Goal: Navigation & Orientation: Find specific page/section

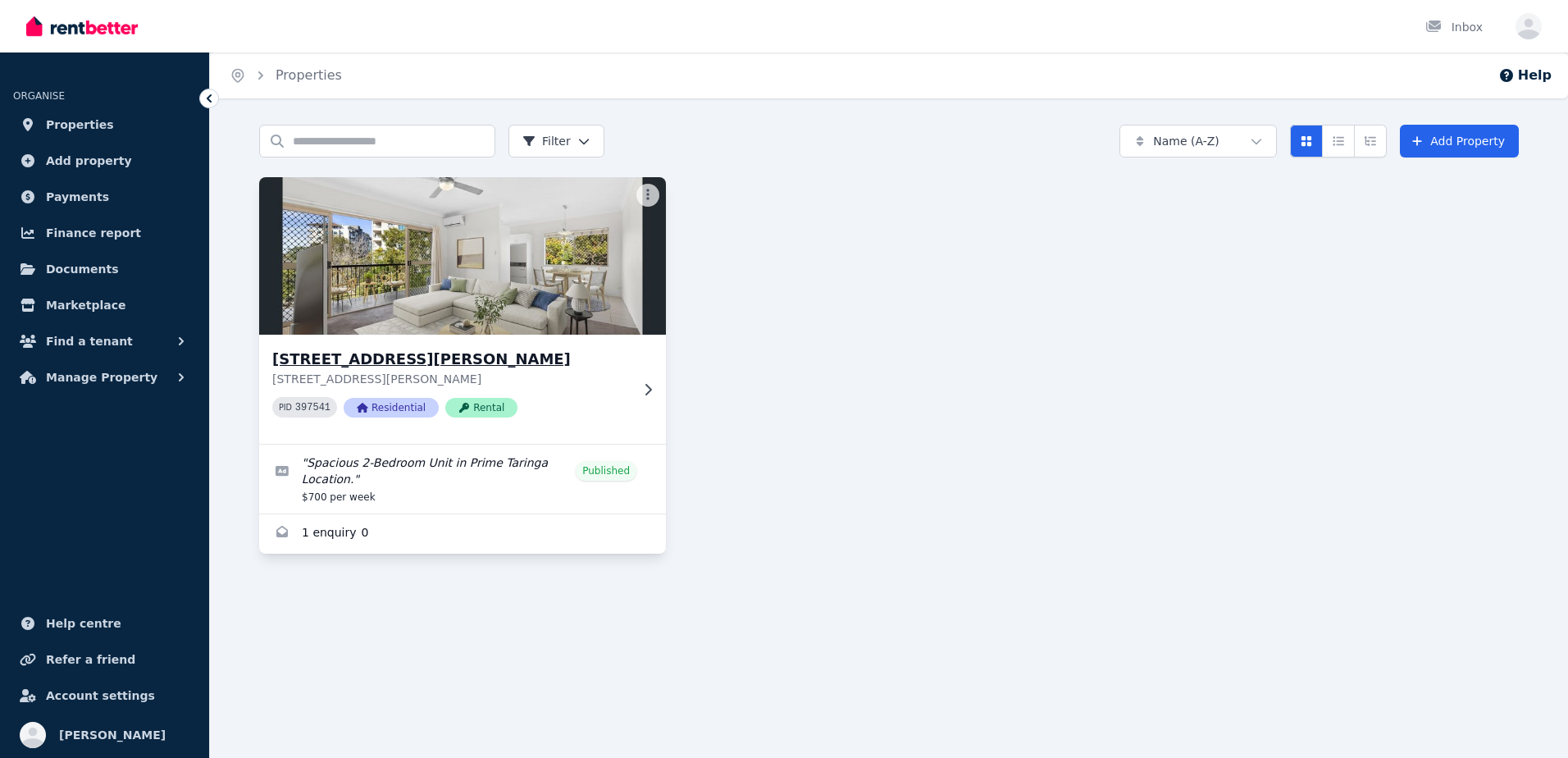
click at [401, 356] on h3 "[STREET_ADDRESS][PERSON_NAME]" at bounding box center [450, 359] width 357 height 23
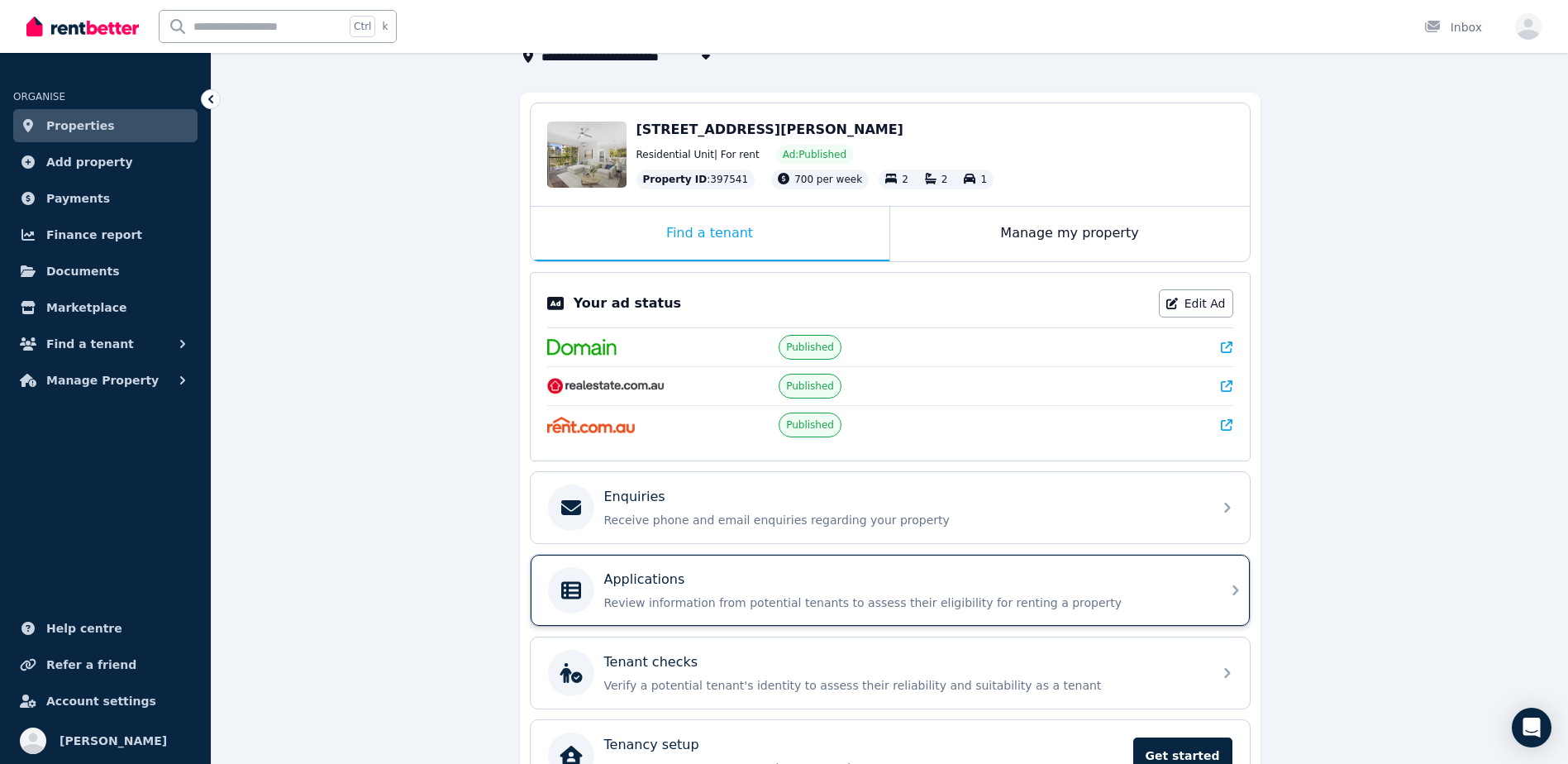
scroll to position [221, 0]
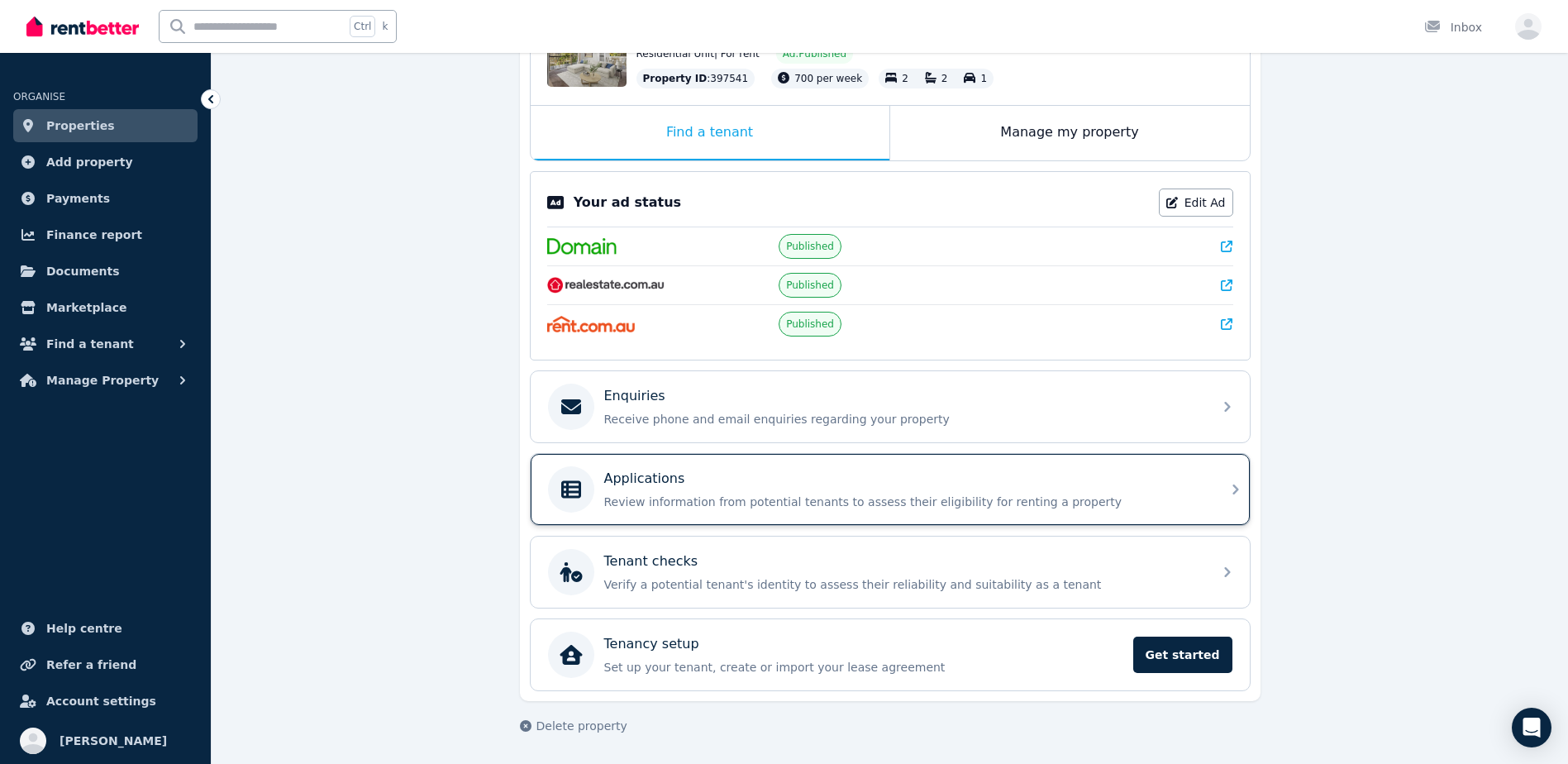
click at [659, 497] on p "Review information from potential tenants to assess their eligibility for renti…" at bounding box center [903, 502] width 598 height 16
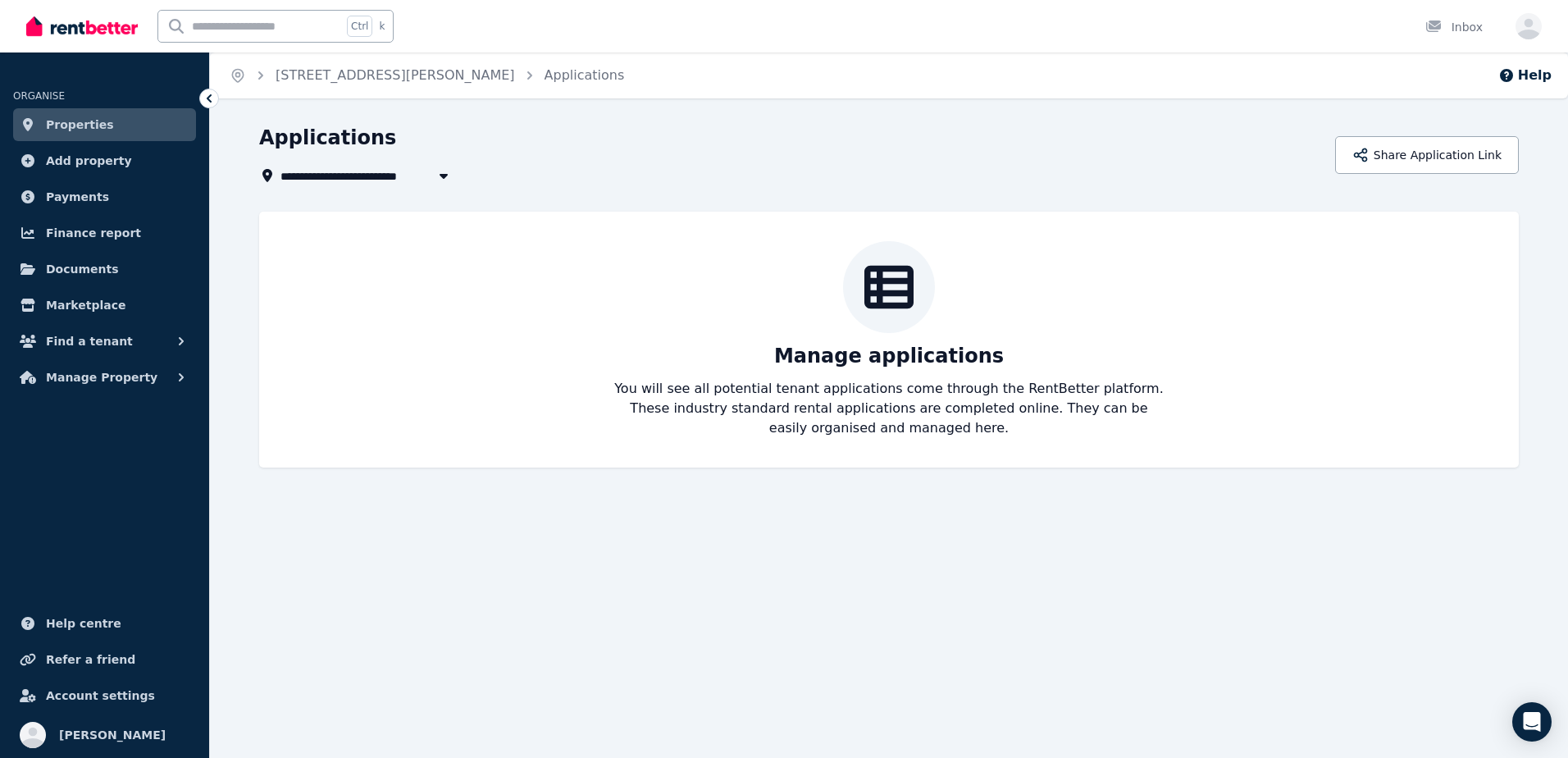
click at [206, 106] on icon at bounding box center [209, 99] width 16 height 16
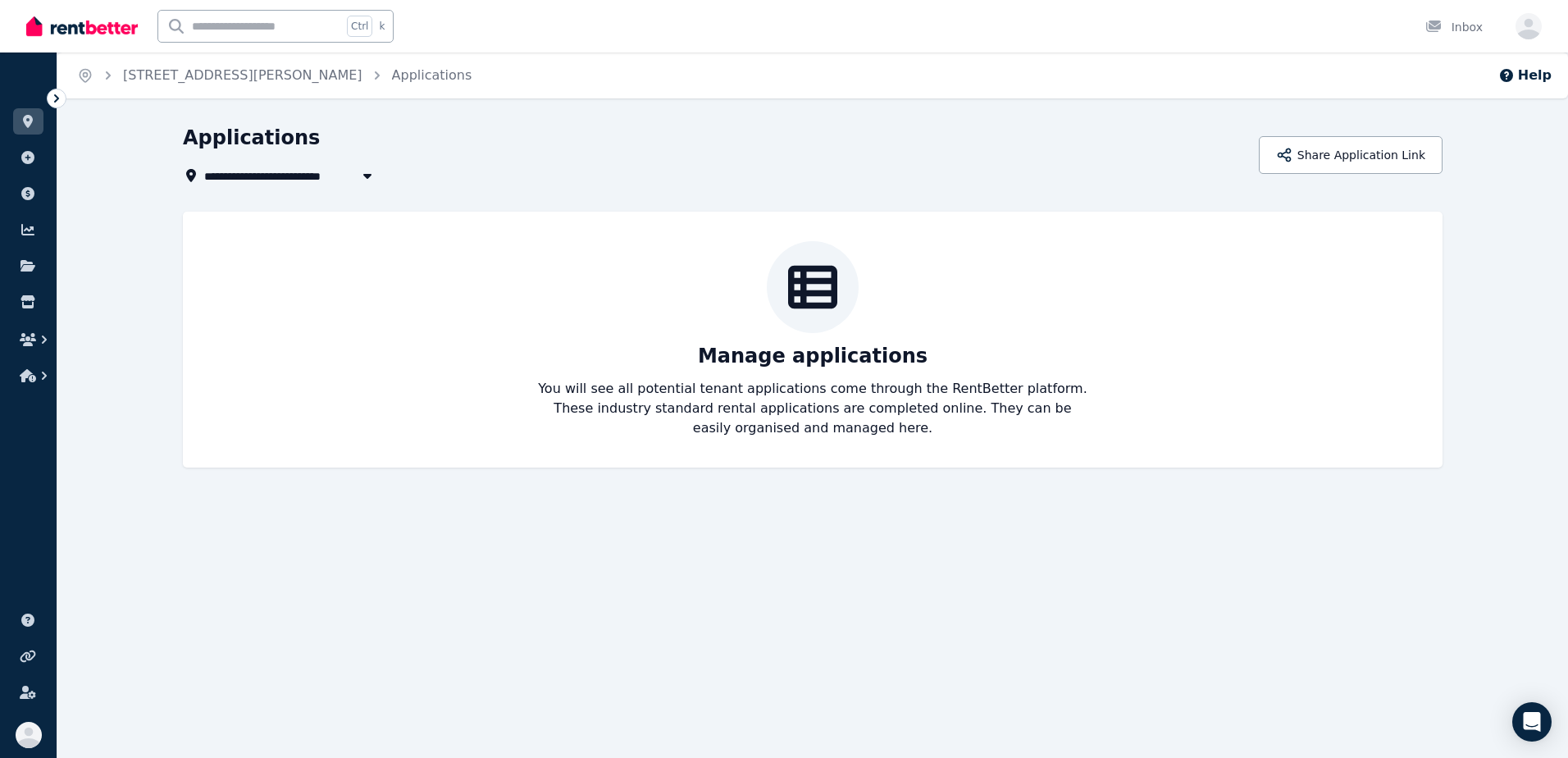
click at [53, 94] on icon at bounding box center [56, 99] width 16 height 16
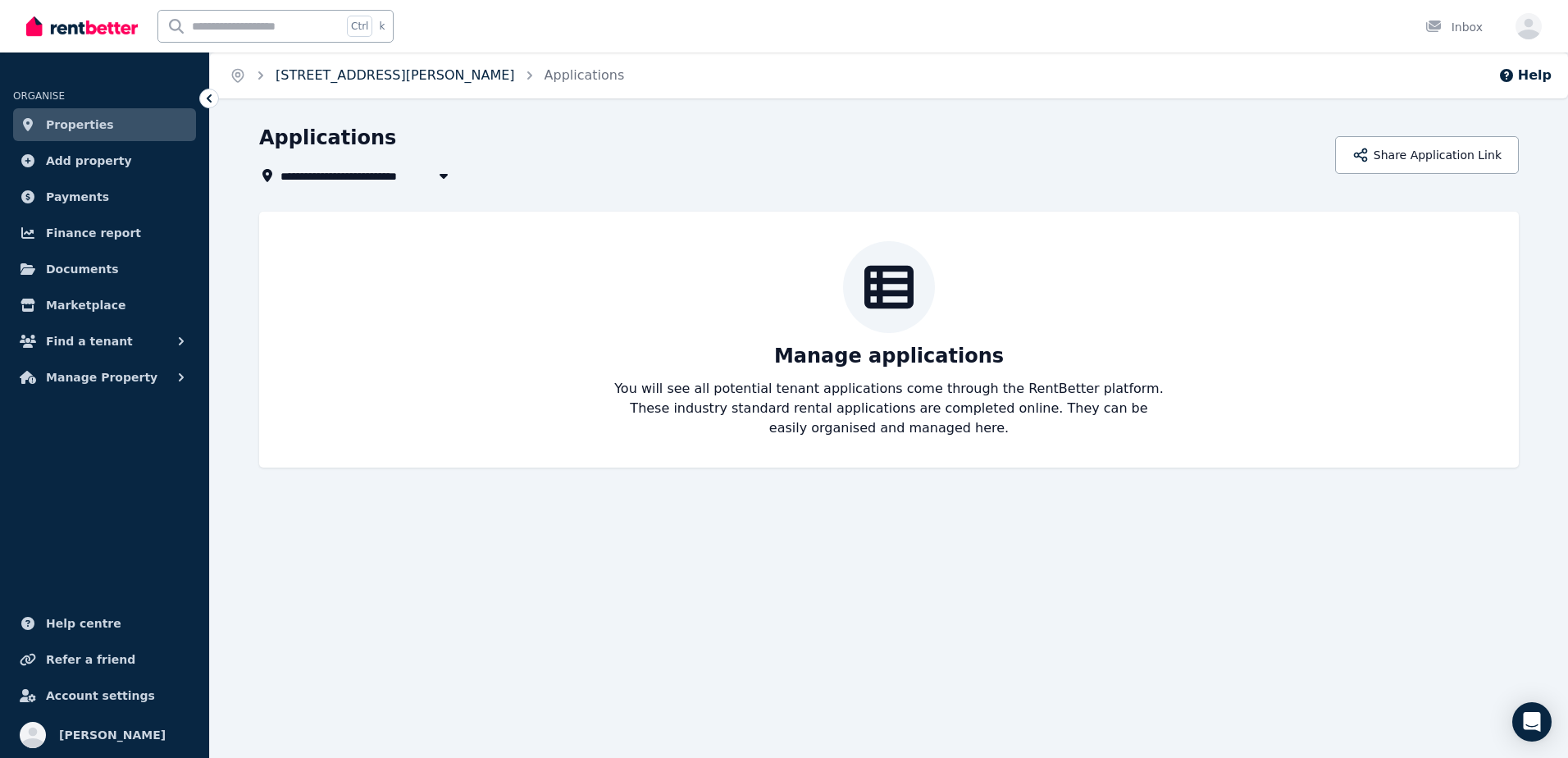
click at [415, 73] on link "[STREET_ADDRESS][PERSON_NAME]" at bounding box center [395, 74] width 239 height 15
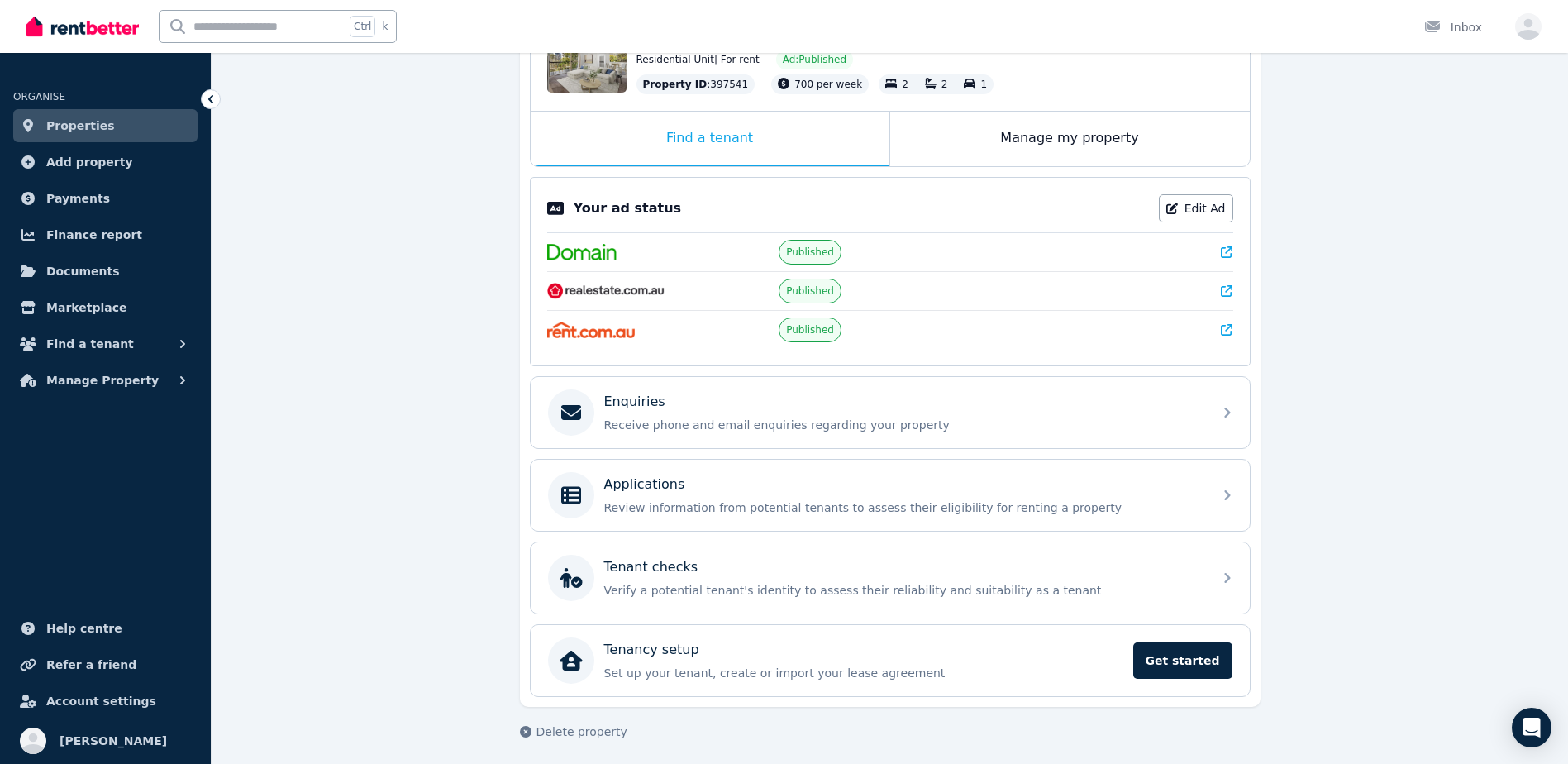
scroll to position [221, 0]
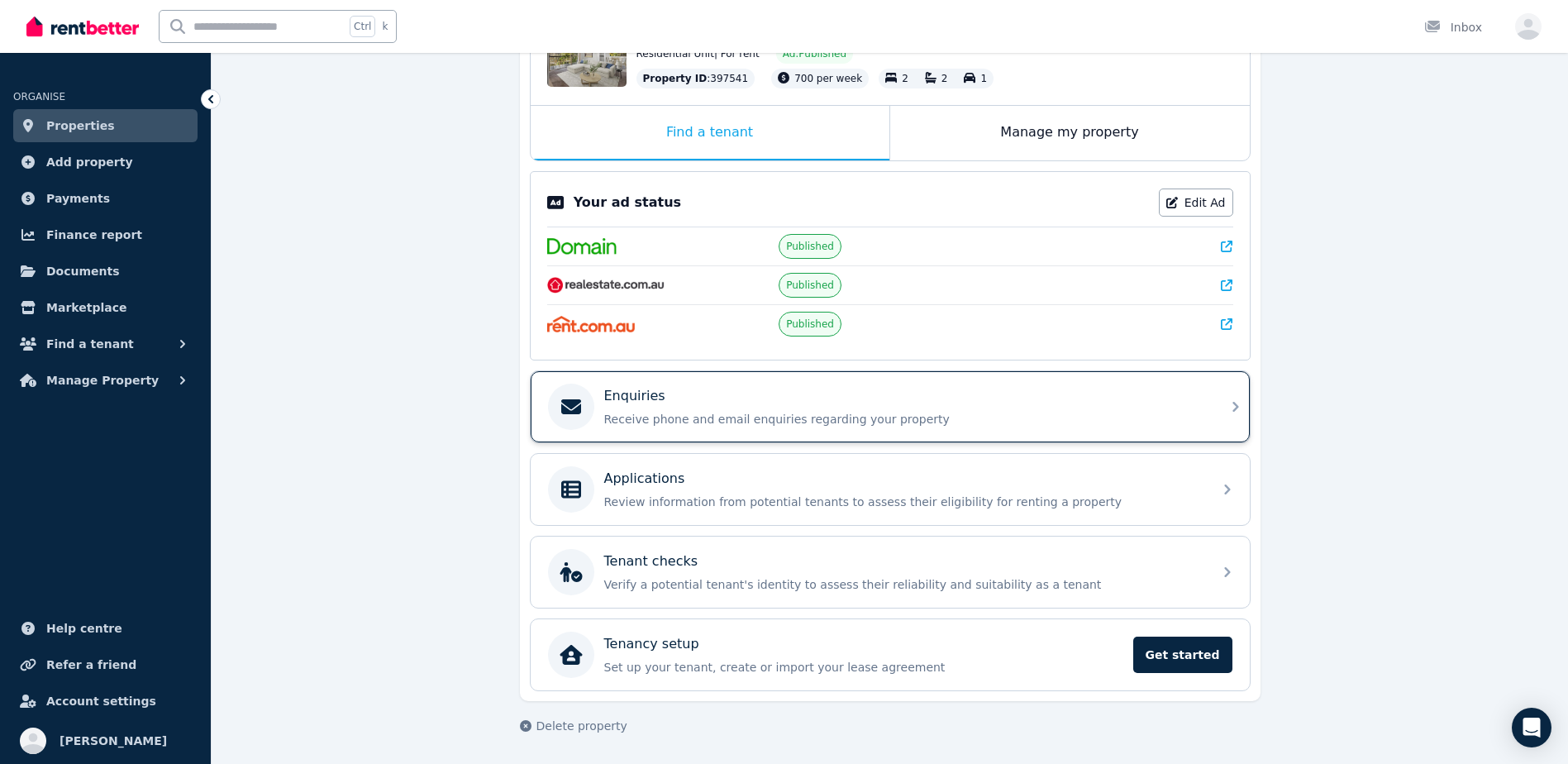
click at [692, 437] on div "Enquiries Receive phone and email enquiries regarding your property" at bounding box center [890, 406] width 719 height 71
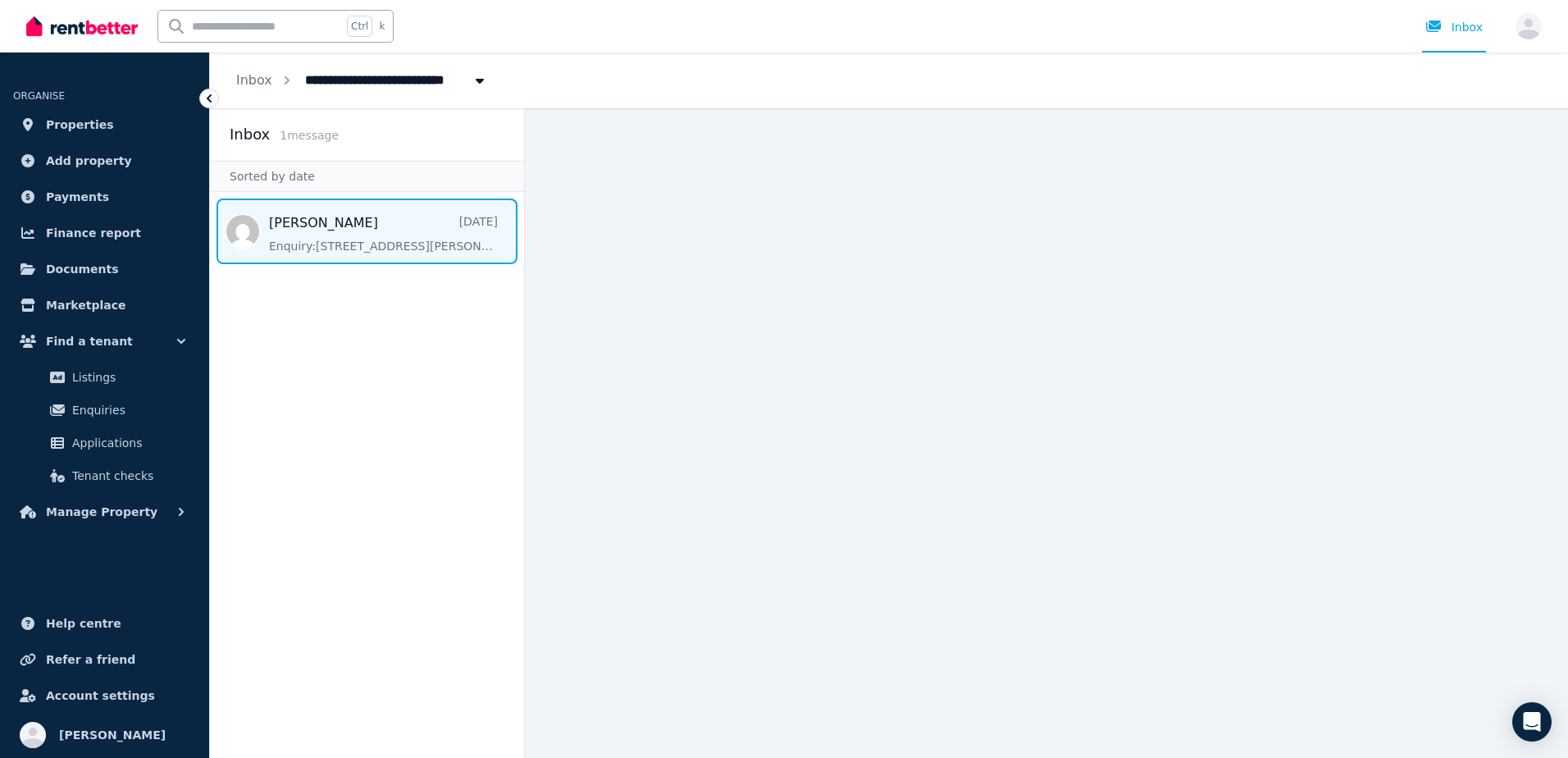
click at [368, 247] on span "Message list" at bounding box center [366, 231] width 314 height 65
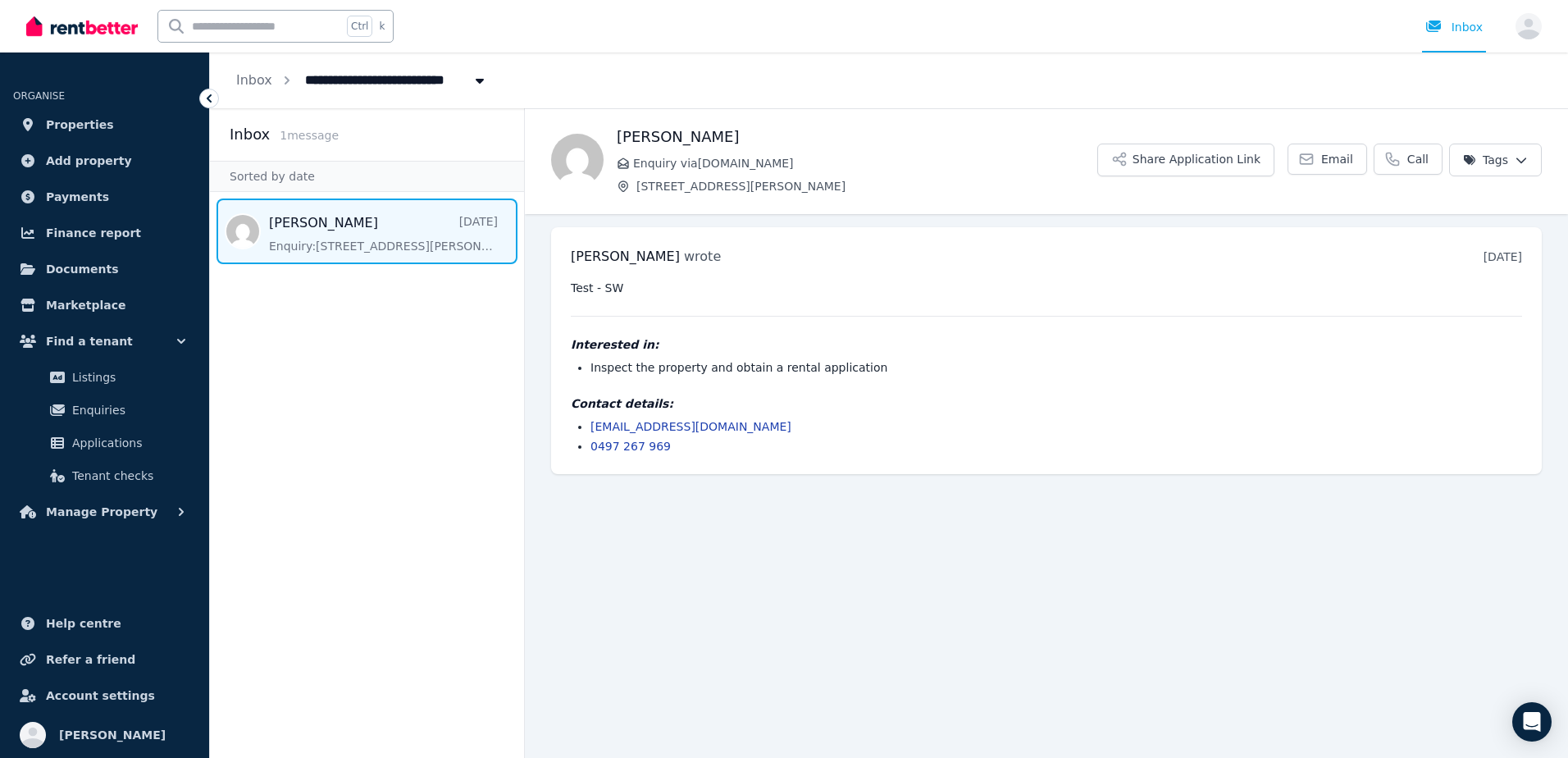
click at [212, 93] on icon at bounding box center [209, 99] width 16 height 16
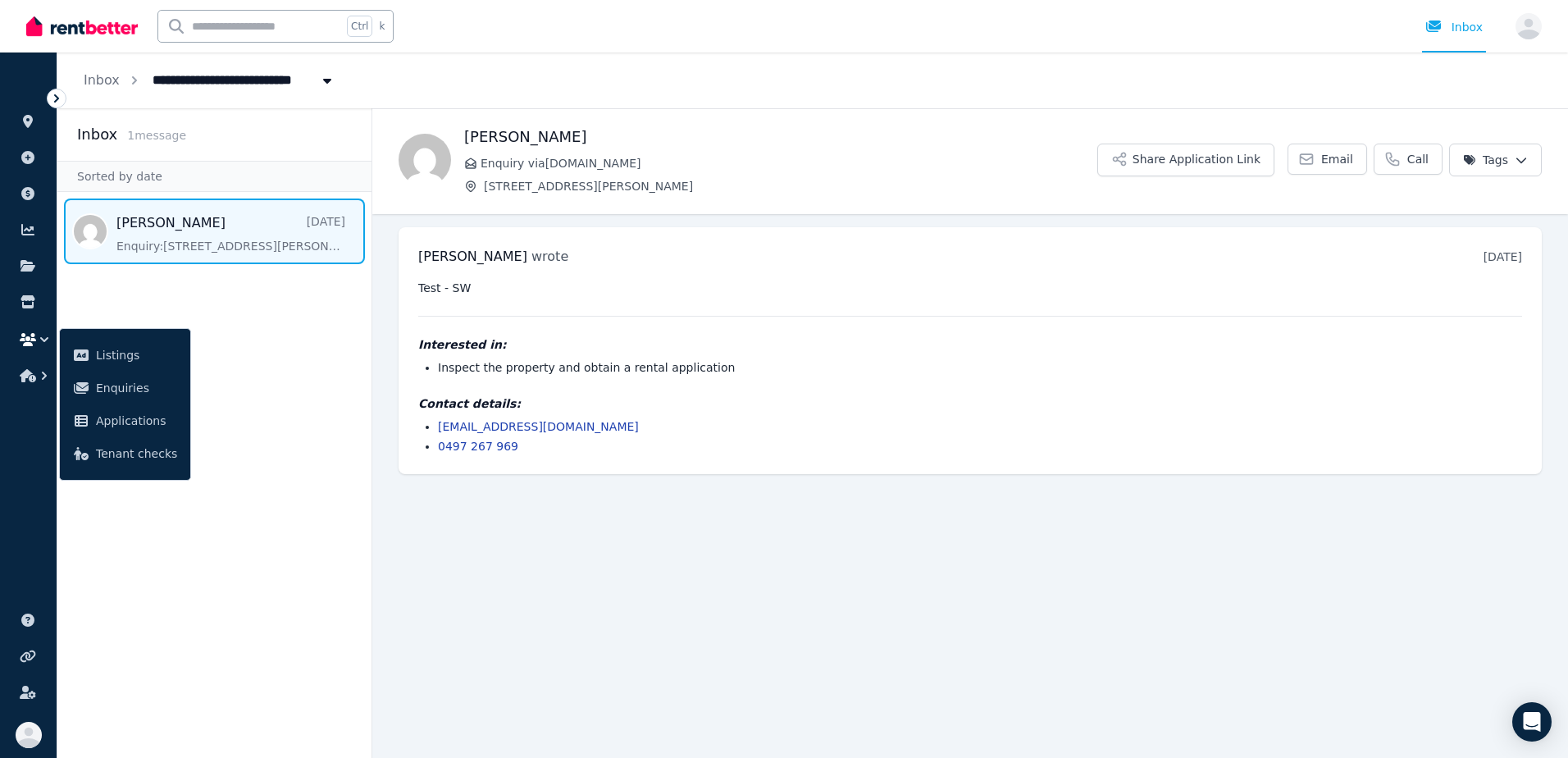
click at [58, 95] on icon at bounding box center [56, 99] width 16 height 16
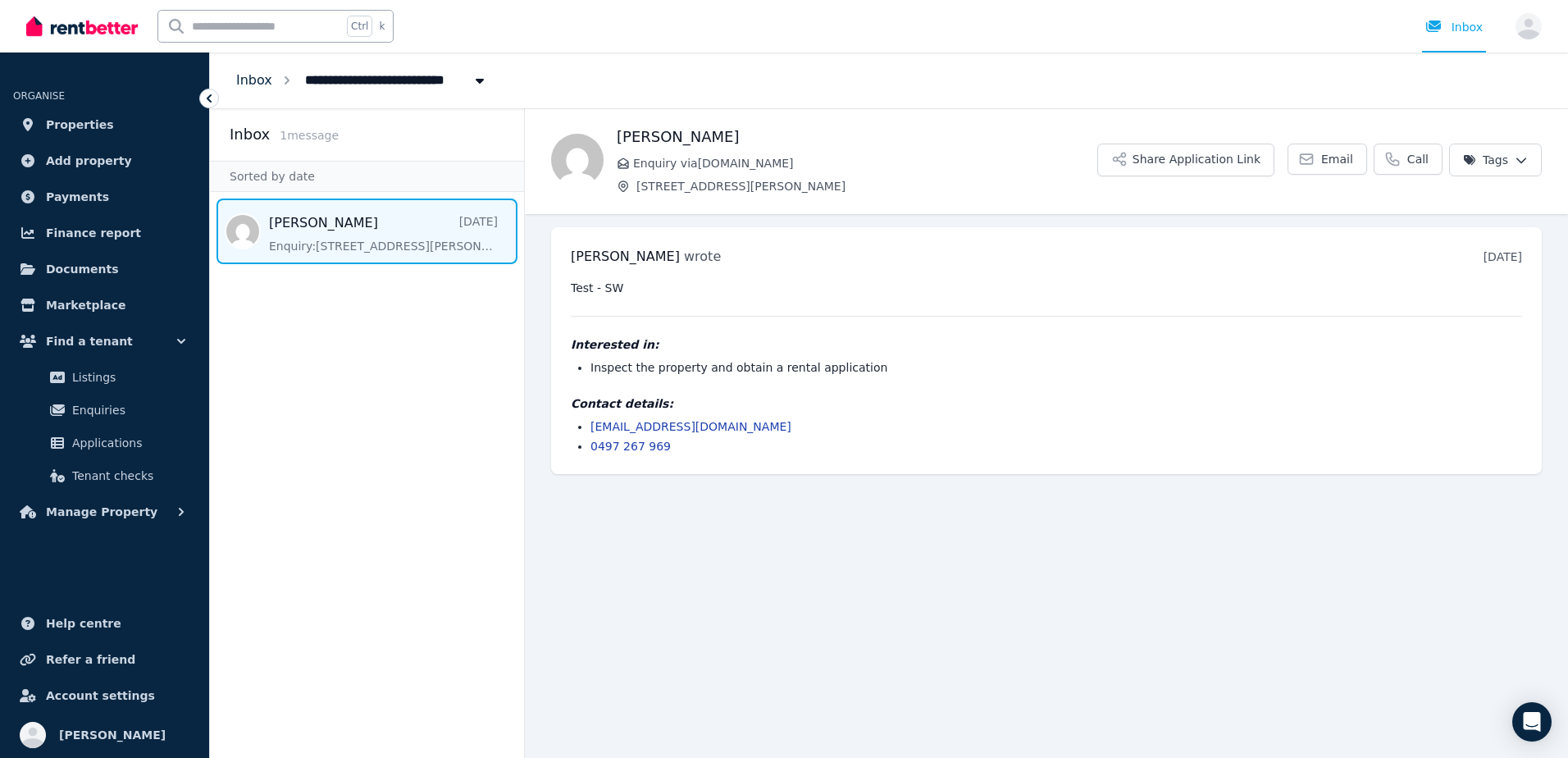
click at [244, 75] on link "Inbox" at bounding box center [254, 80] width 36 height 15
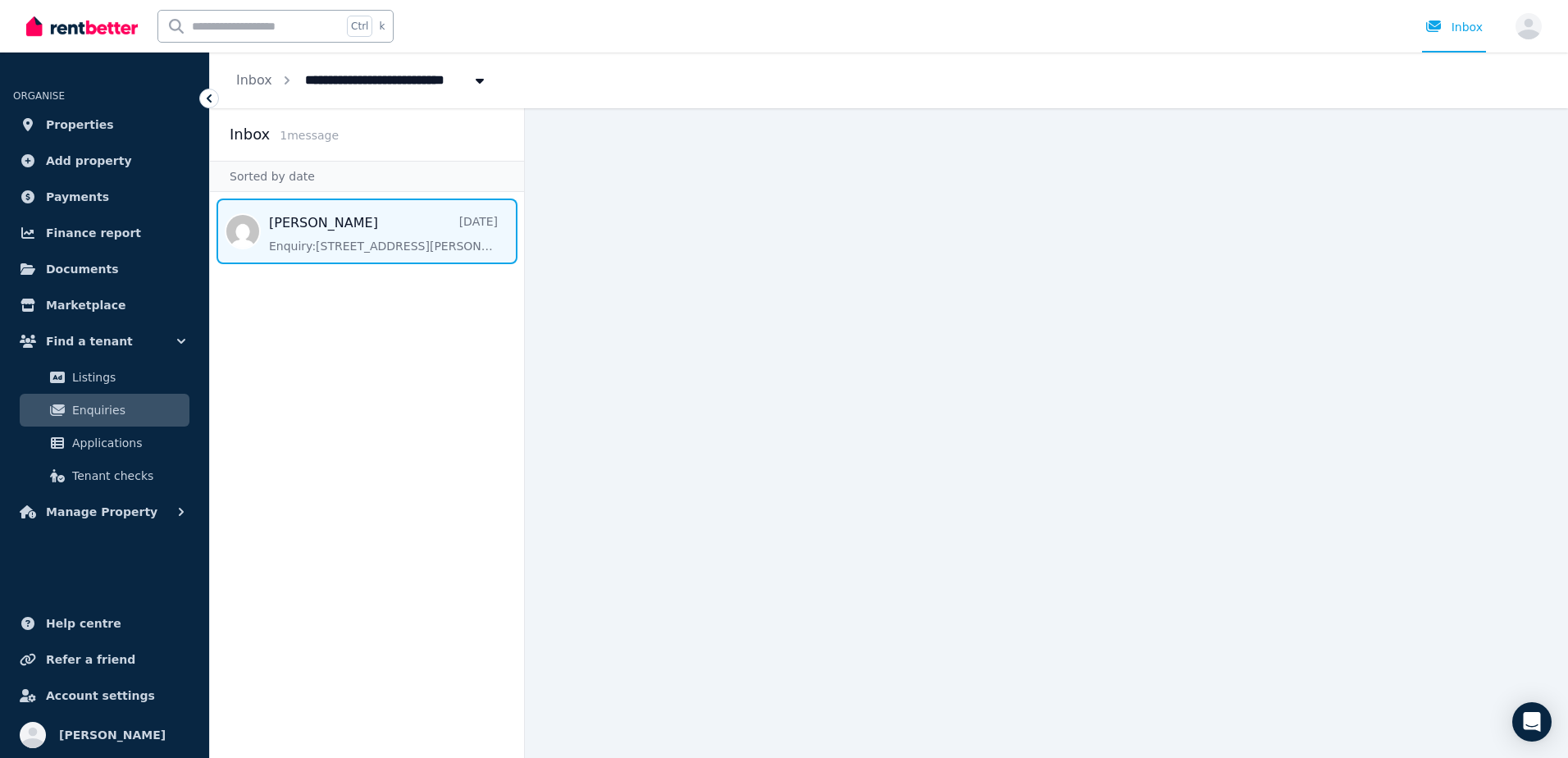
click at [340, 223] on span "Message list" at bounding box center [366, 231] width 314 height 65
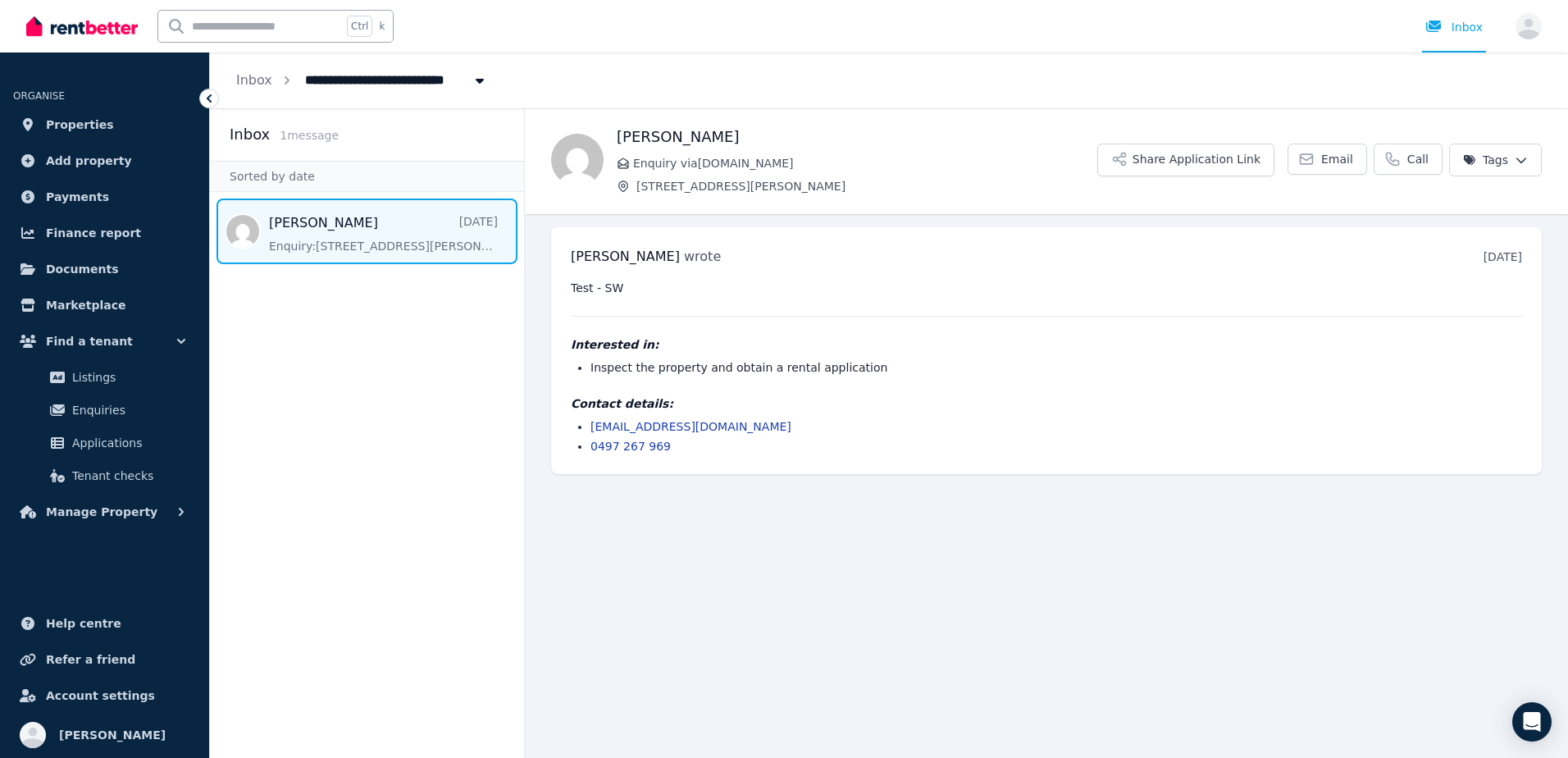
click at [377, 86] on span "[STREET_ADDRESS][PERSON_NAME]" at bounding box center [431, 78] width 271 height 26
click at [395, 140] on span "[STREET_ADDRESS][PERSON_NAME]" at bounding box center [388, 146] width 166 height 16
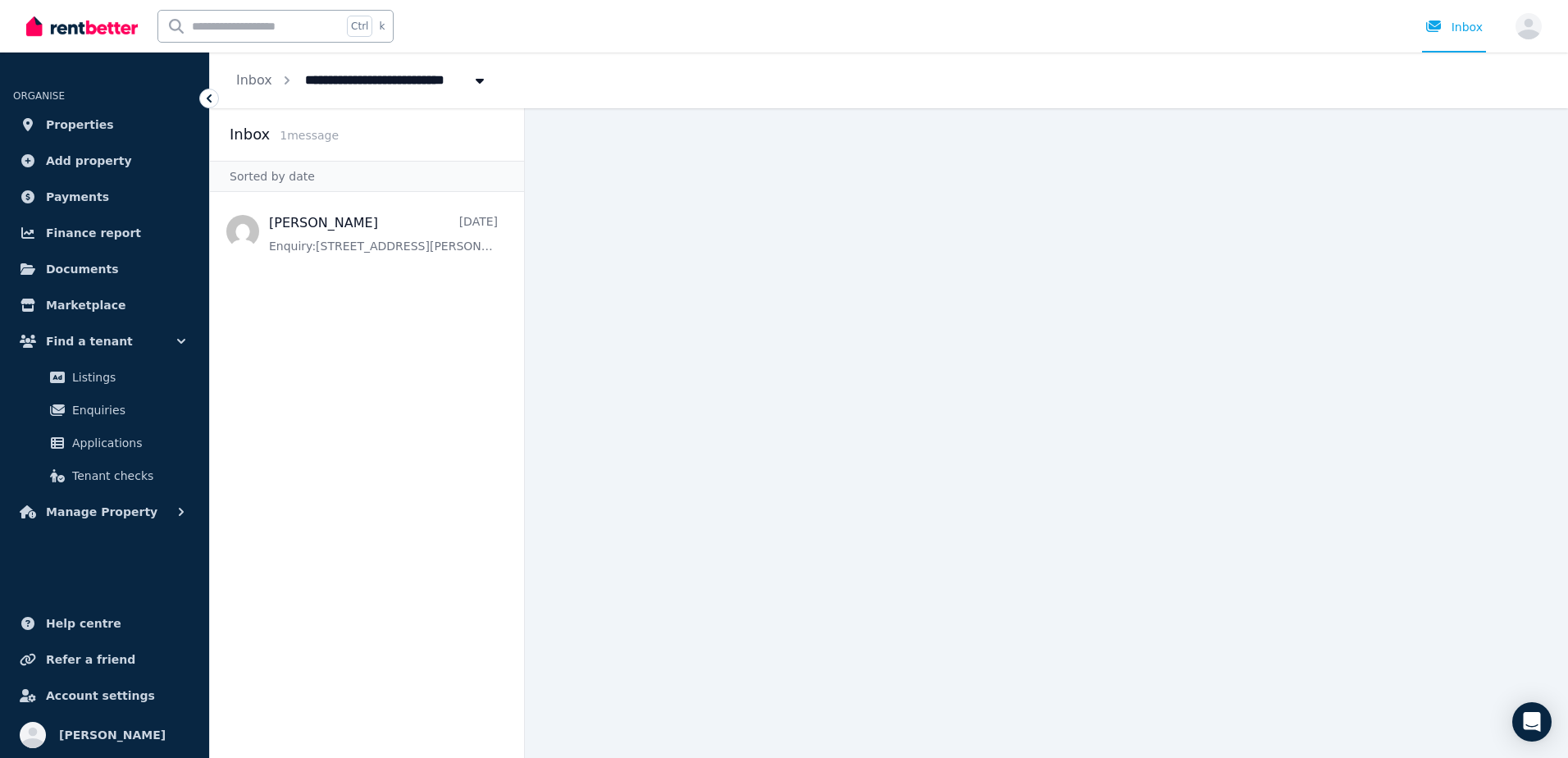
click at [321, 85] on span "[STREET_ADDRESS][PERSON_NAME]" at bounding box center [431, 78] width 271 height 26
type input "**********"
click at [313, 151] on span "[STREET_ADDRESS][PERSON_NAME]" at bounding box center [388, 146] width 166 height 16
click at [121, 119] on link "Properties" at bounding box center [105, 125] width 183 height 33
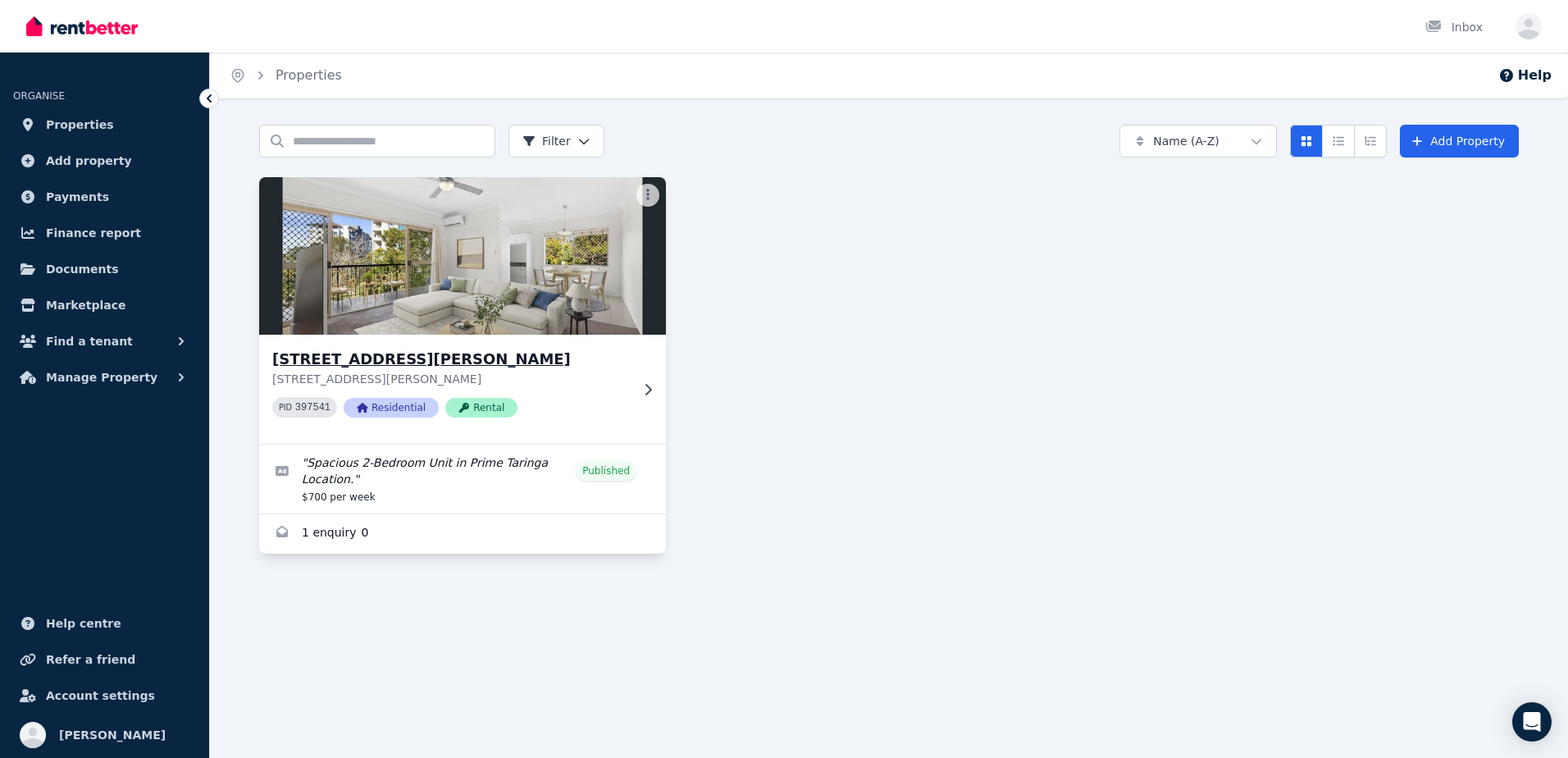
click at [513, 353] on h3 "[STREET_ADDRESS][PERSON_NAME]" at bounding box center [450, 359] width 357 height 23
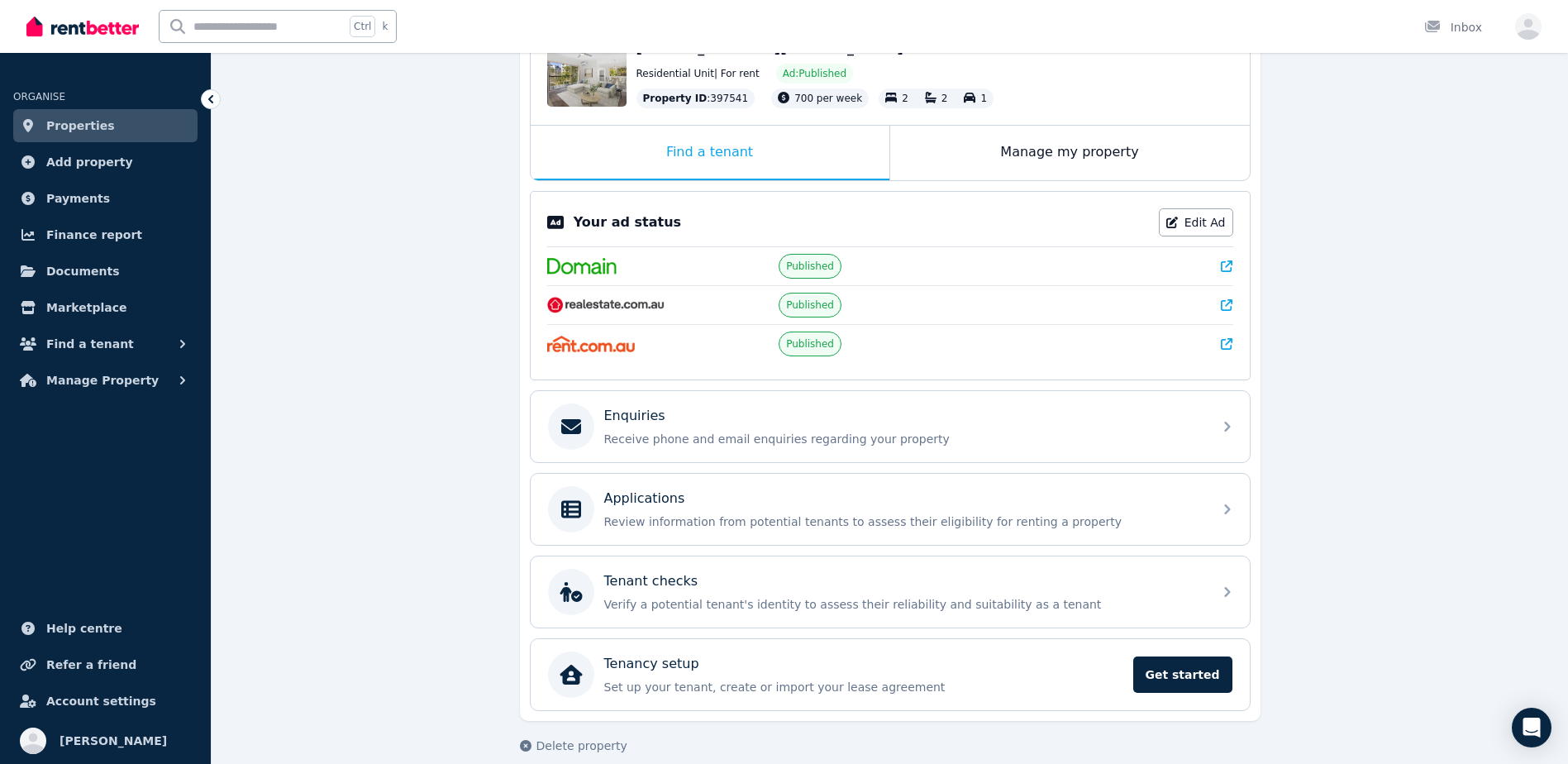
scroll to position [221, 0]
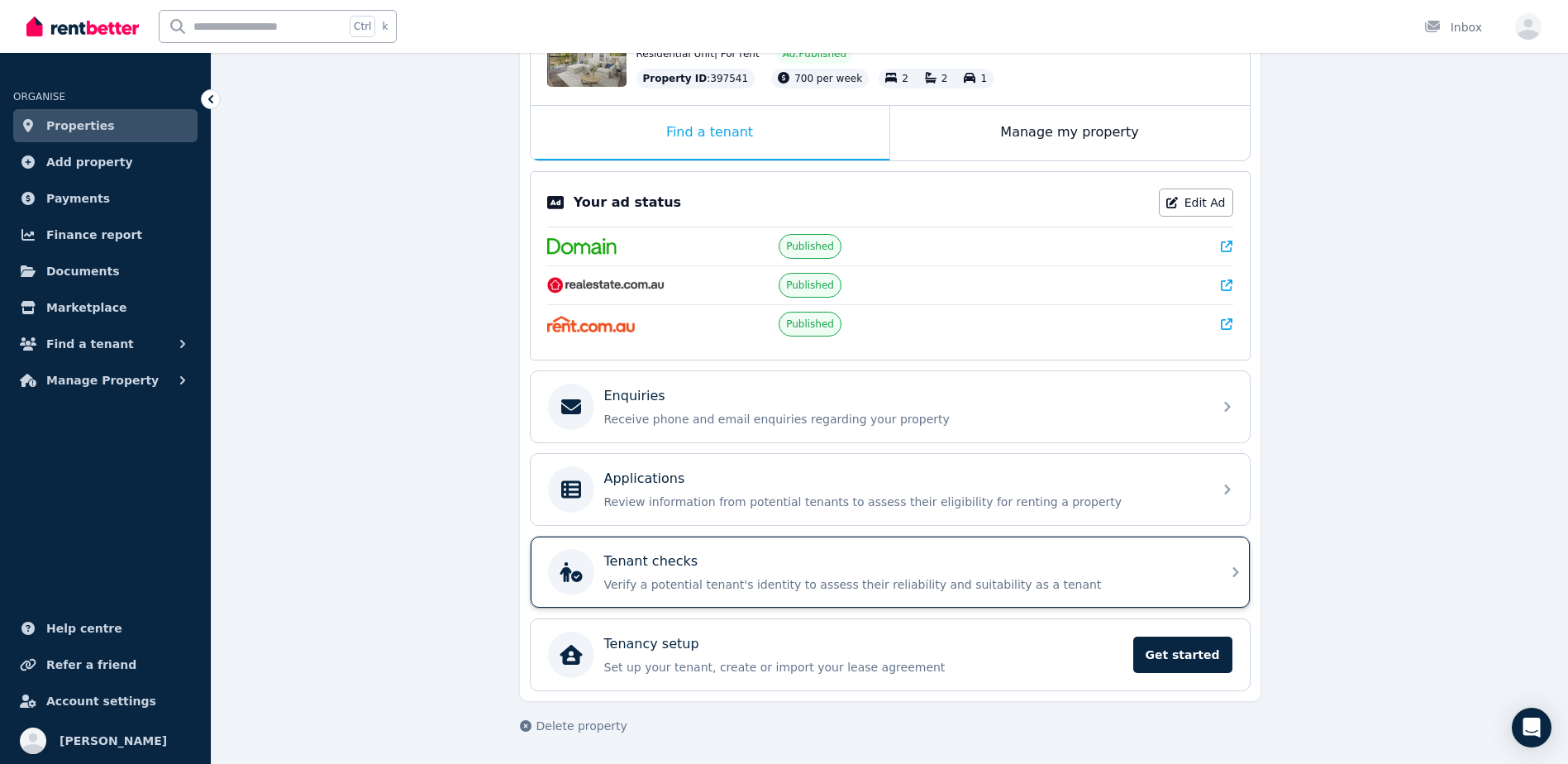
click at [717, 573] on div "Tenant checks Verify a potential tenant's identity to assess their reliability …" at bounding box center [903, 573] width 598 height 42
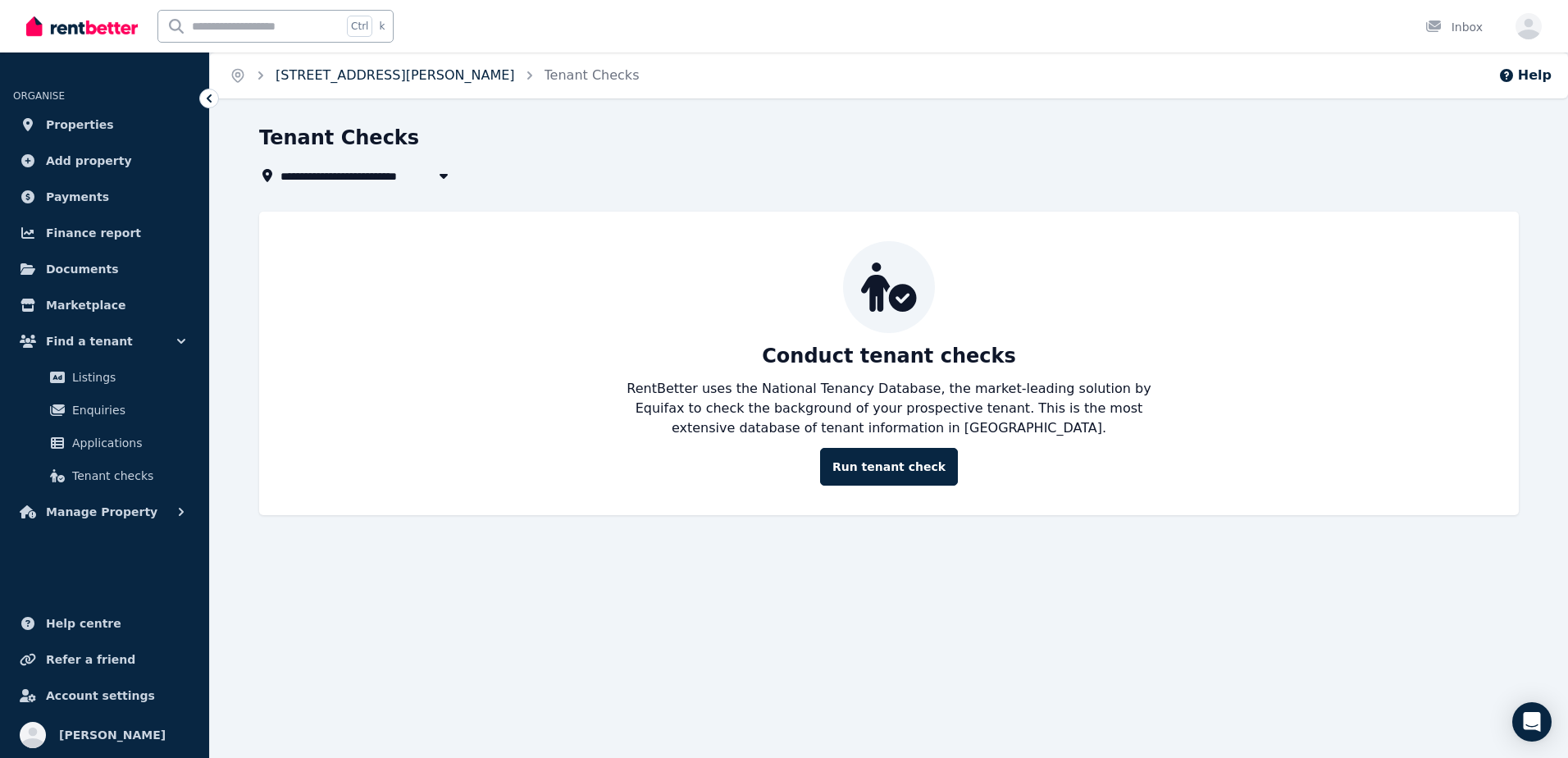
click at [301, 73] on link "[STREET_ADDRESS][PERSON_NAME]" at bounding box center [395, 74] width 239 height 15
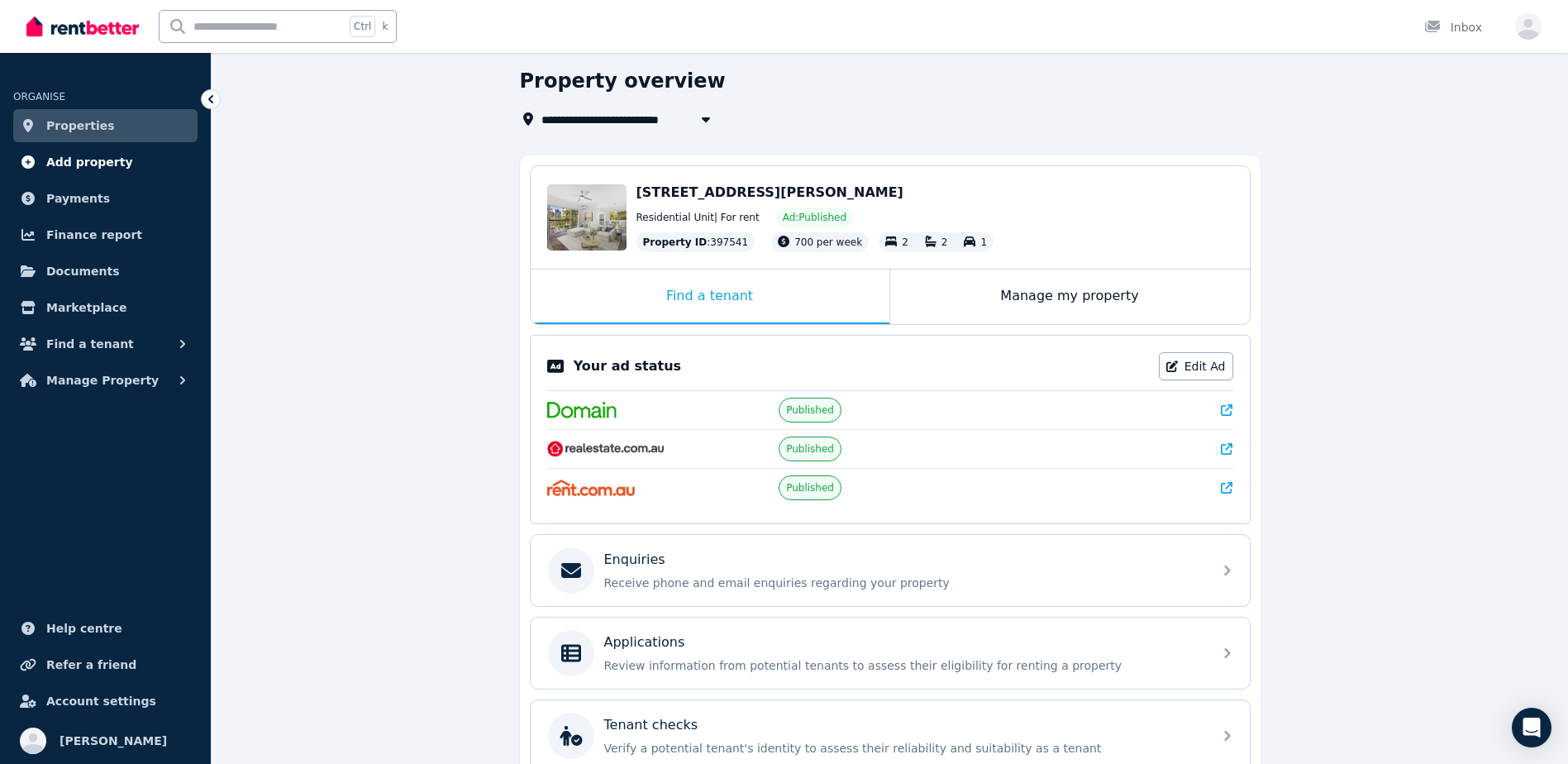
scroll to position [56, 0]
